Goal: Task Accomplishment & Management: Use online tool/utility

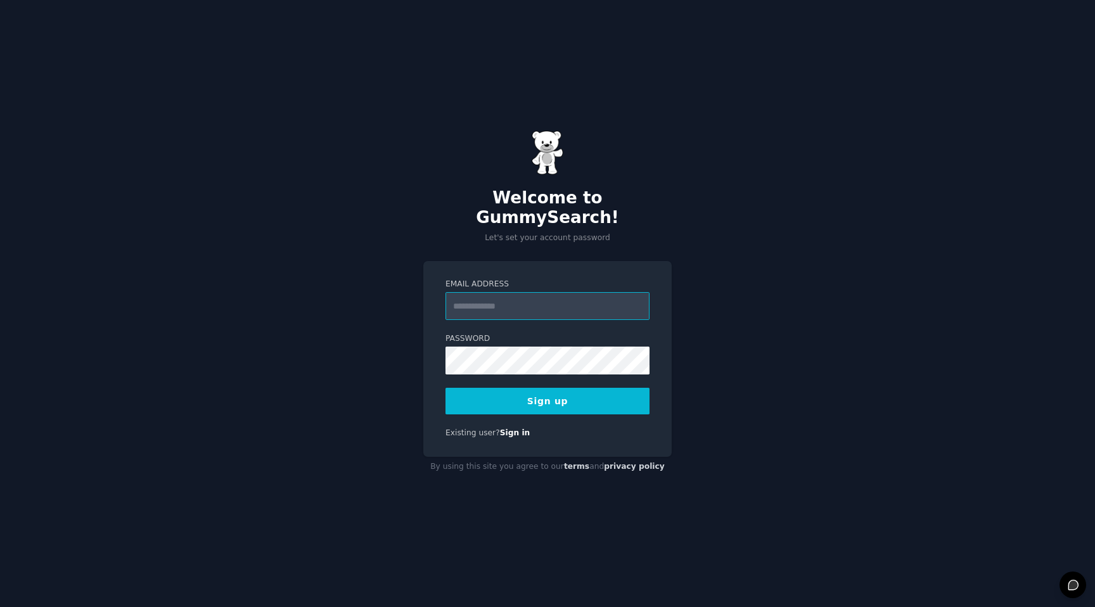
click at [472, 297] on input "Email Address" at bounding box center [548, 306] width 204 height 28
type input "**********"
click at [563, 400] on button "Sign up" at bounding box center [548, 401] width 204 height 27
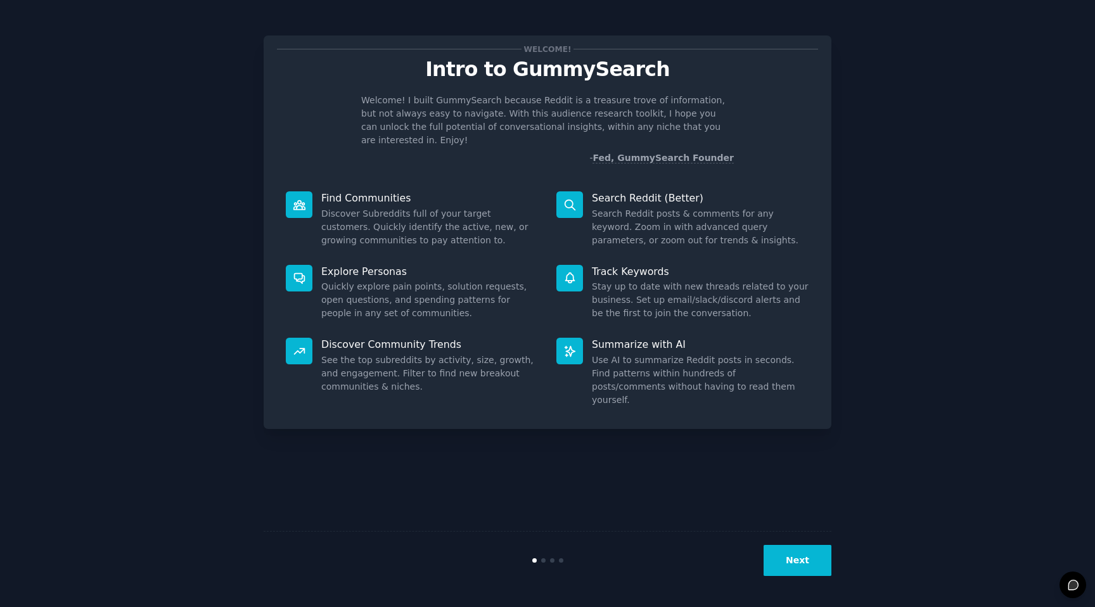
click at [794, 556] on button "Next" at bounding box center [798, 560] width 68 height 31
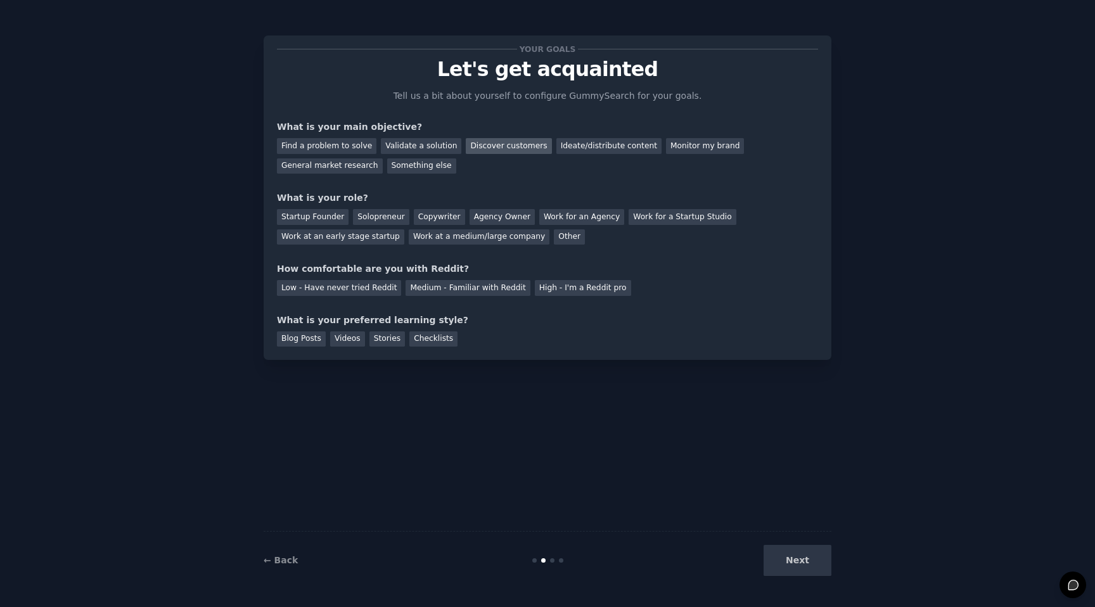
click at [476, 141] on div "Discover customers" at bounding box center [509, 146] width 86 height 16
click at [335, 217] on div "Startup Founder" at bounding box center [313, 217] width 72 height 16
click at [380, 287] on div "Low - Have never tried Reddit" at bounding box center [339, 288] width 124 height 16
click at [349, 338] on div "Videos" at bounding box center [347, 340] width 35 height 16
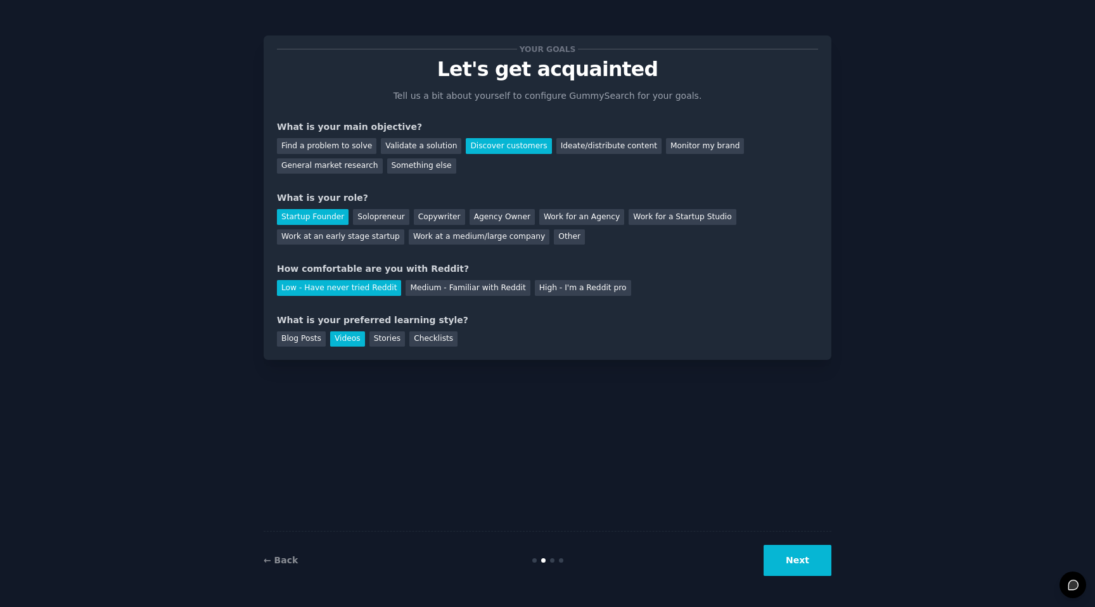
click at [786, 573] on button "Next" at bounding box center [798, 560] width 68 height 31
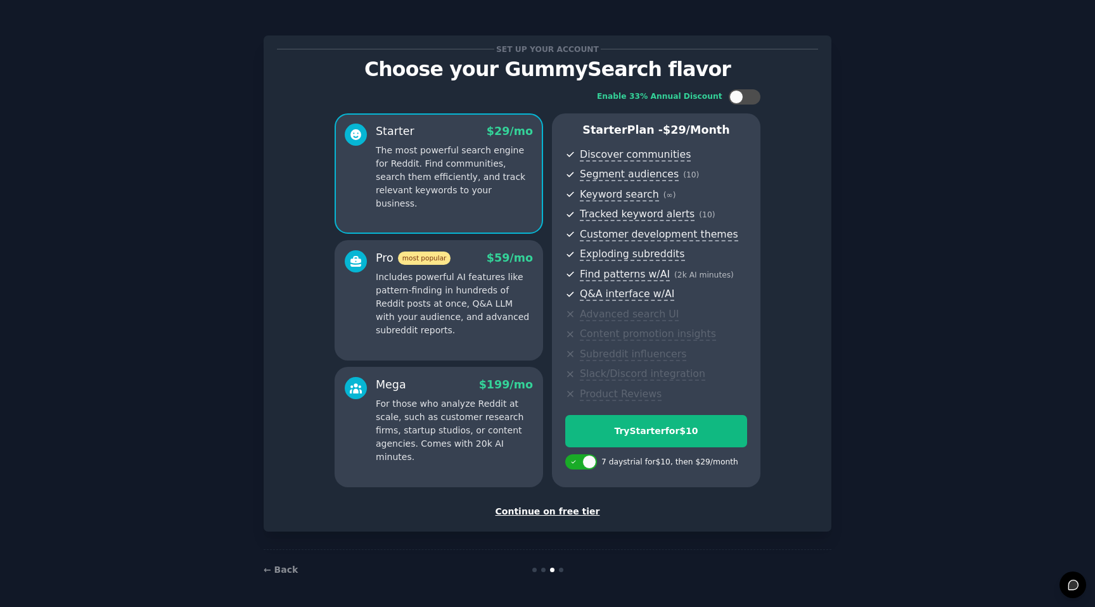
click at [565, 510] on div "Continue on free tier" at bounding box center [547, 511] width 541 height 13
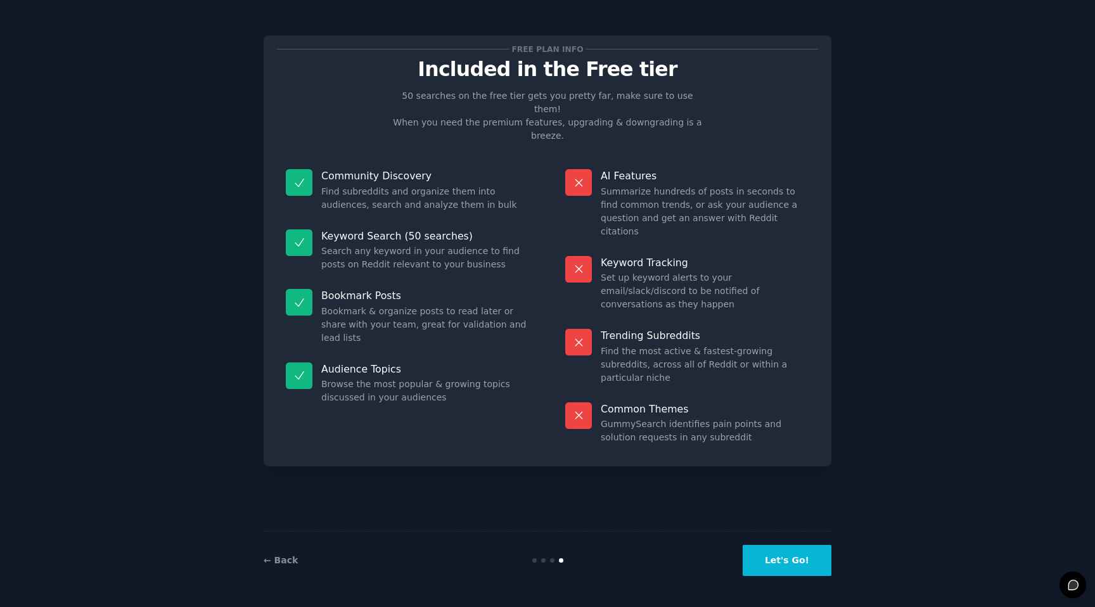
click at [778, 558] on button "Let's Go!" at bounding box center [787, 560] width 89 height 31
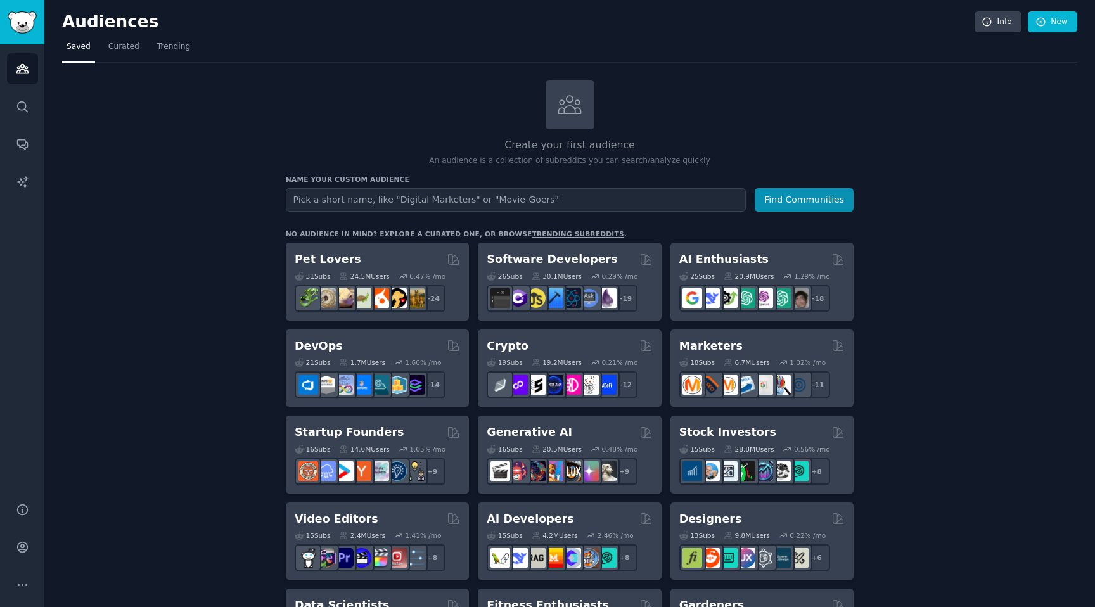
click at [401, 197] on input "text" at bounding box center [516, 199] width 460 height 23
type input "Prospects"
drag, startPoint x: 375, startPoint y: 199, endPoint x: 285, endPoint y: 193, distance: 89.6
click at [286, 193] on input "Prospects" at bounding box center [516, 199] width 460 height 23
click at [434, 199] on input "text" at bounding box center [516, 199] width 460 height 23
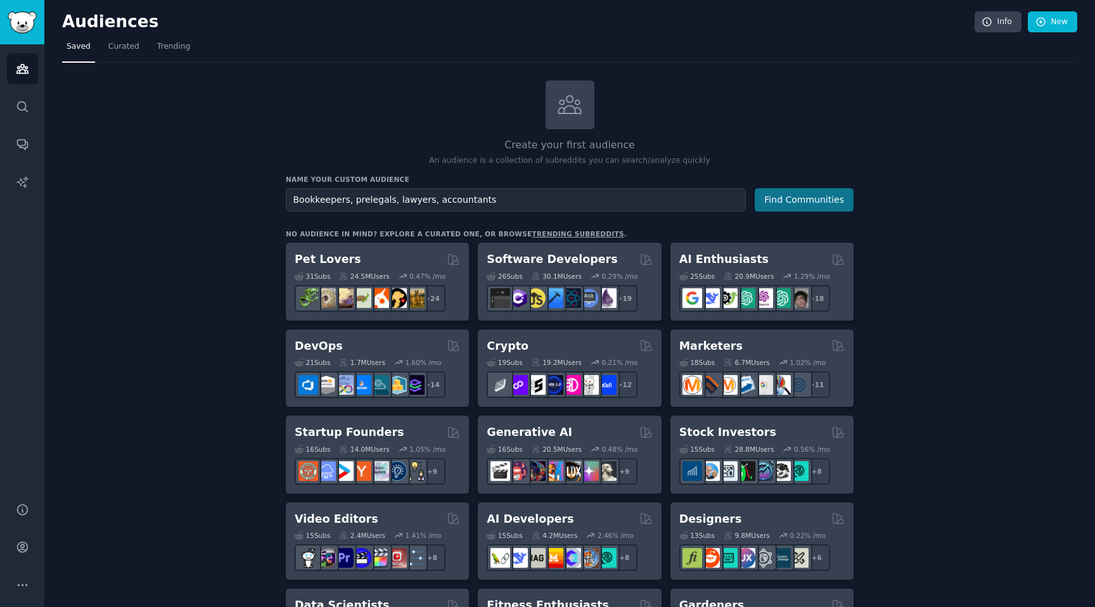
type input "Bookkeepers, prelegals, lawyers, accountants"
click at [804, 206] on button "Find Communities" at bounding box center [804, 199] width 99 height 23
